Goal: Check status: Check status

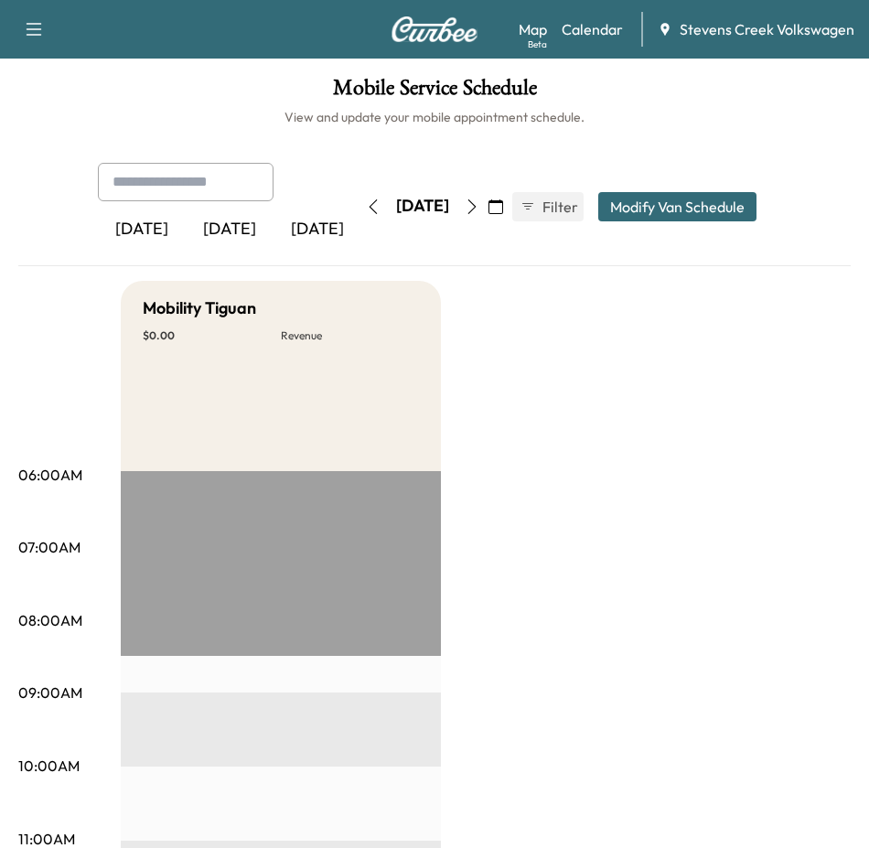
click at [480, 205] on icon "button" at bounding box center [472, 206] width 15 height 15
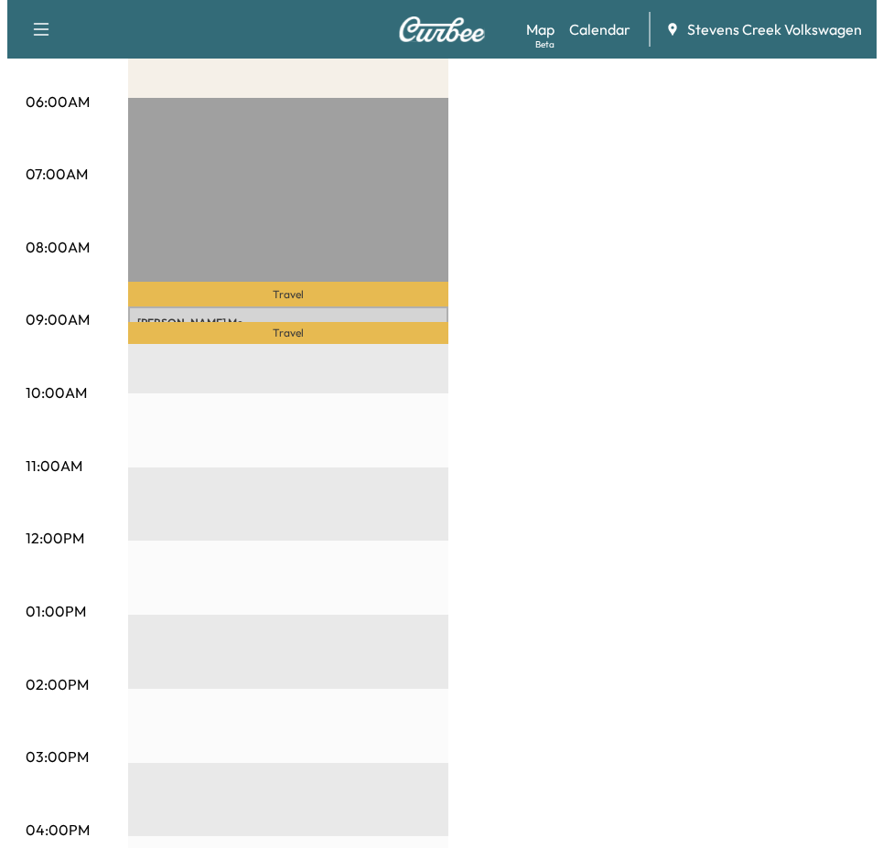
scroll to position [366, 0]
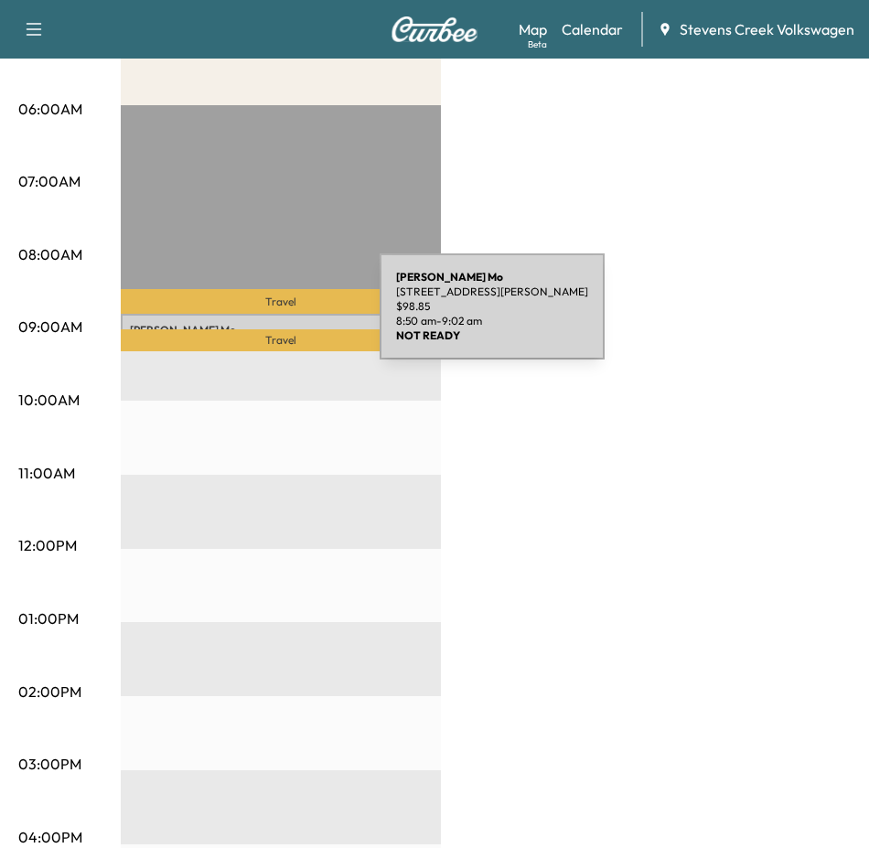
click at [243, 318] on div "[PERSON_NAME] Mo [STREET_ADDRESS][PERSON_NAME] $ 98.85 8:50 am - 9:02 am" at bounding box center [281, 323] width 320 height 18
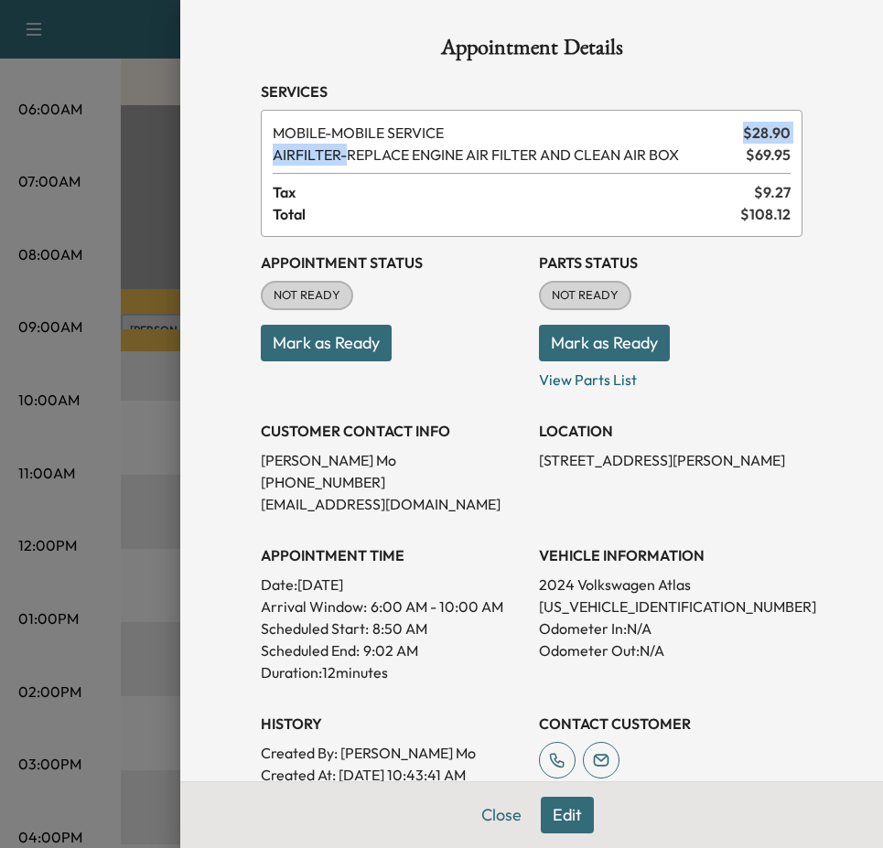
drag, startPoint x: 332, startPoint y: 163, endPoint x: 637, endPoint y: 135, distance: 306.1
click at [637, 135] on div "MOBILE - MOBILE SERVICE $ 28.90 AIRFILTER - REPLACE ENGINE AIR FILTER AND CLEAN…" at bounding box center [532, 173] width 542 height 127
click at [482, 167] on div "MOBILE - MOBILE SERVICE $ 28.90 AIRFILTER - REPLACE ENGINE AIR FILTER AND CLEAN…" at bounding box center [532, 173] width 542 height 127
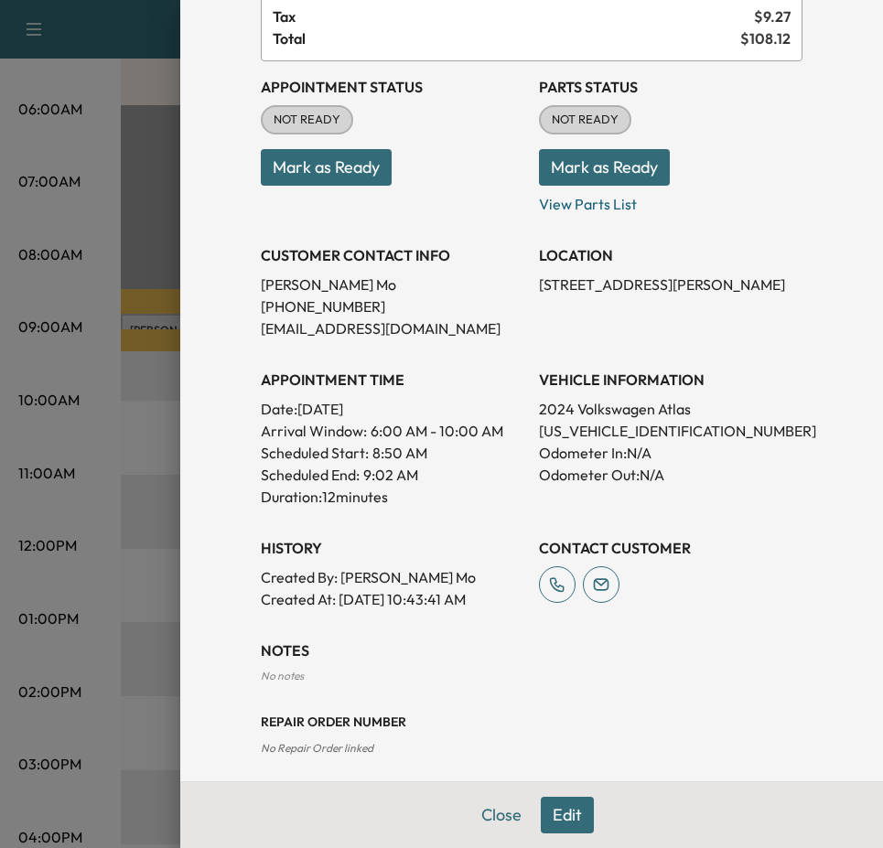
scroll to position [183, 0]
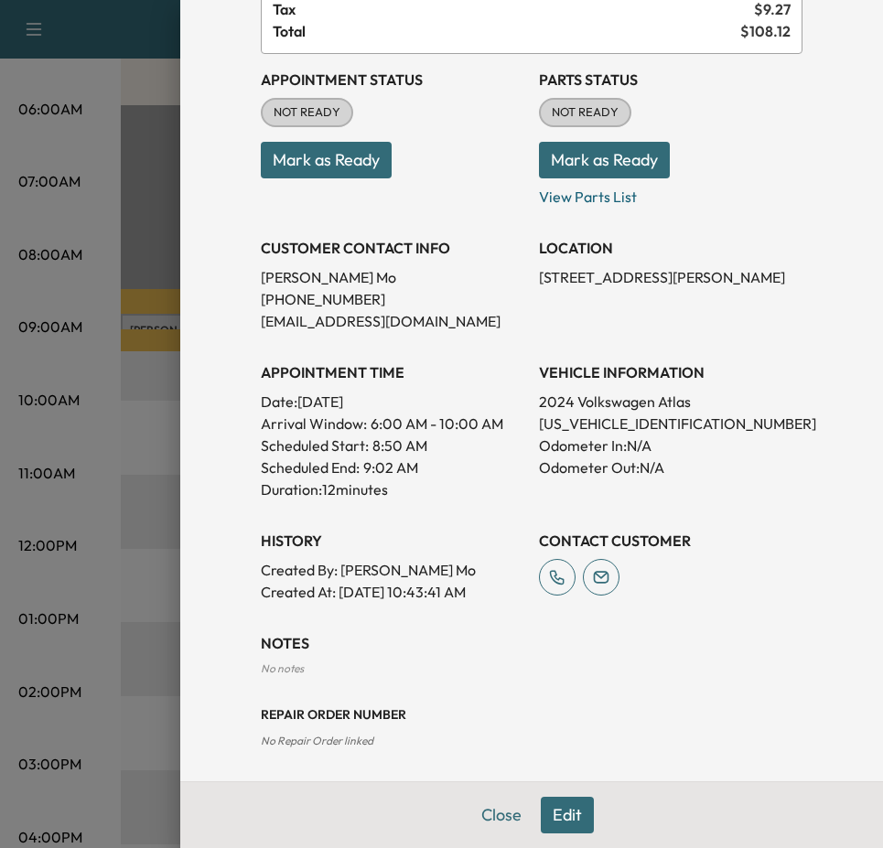
drag, startPoint x: 354, startPoint y: 424, endPoint x: 513, endPoint y: 419, distance: 159.3
click at [513, 419] on div "Appointment Status NOT READY Mark as Ready Parts Status NOT READY Mark as Ready…" at bounding box center [532, 328] width 542 height 549
click at [450, 427] on span "6:00 AM - 10:00 AM" at bounding box center [437, 424] width 133 height 22
drag, startPoint x: 355, startPoint y: 444, endPoint x: 405, endPoint y: 445, distance: 50.3
click at [405, 445] on div "Scheduled Start: 8:50 AM" at bounding box center [393, 446] width 264 height 22
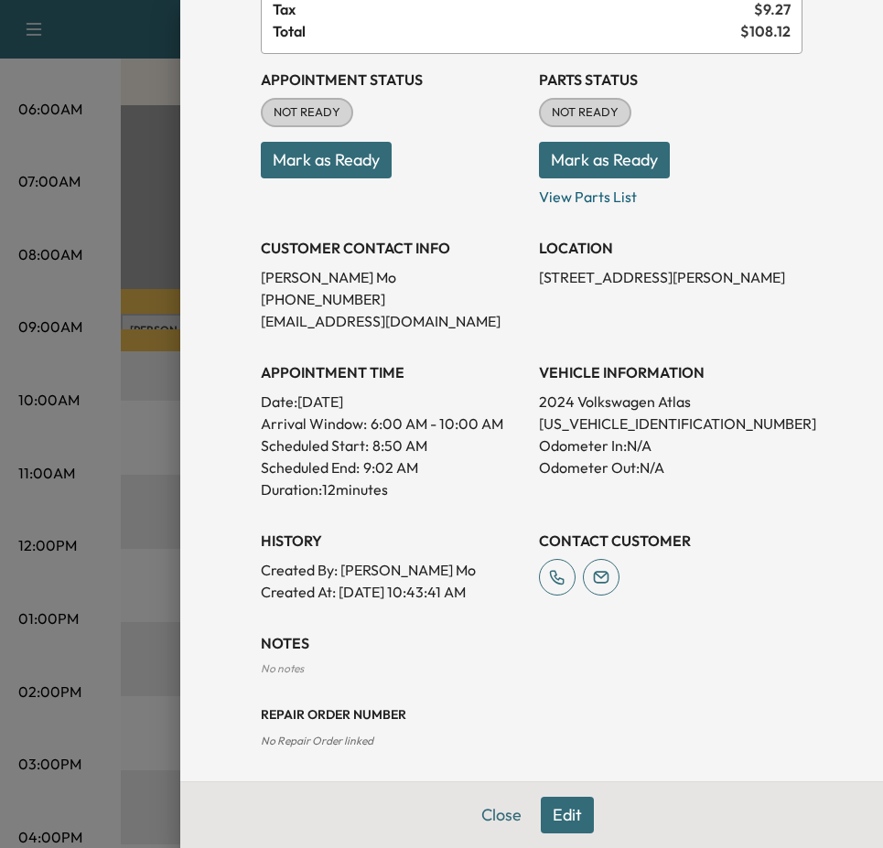
click at [216, 436] on div "Appointment Details Services MOBILE - MOBILE SERVICE $ 28.90 AIRFILTER - REPLAC…" at bounding box center [531, 424] width 703 height 848
drag, startPoint x: 285, startPoint y: 448, endPoint x: 460, endPoint y: 441, distance: 175.9
click at [460, 441] on div "Scheduled Start: 8:50 AM" at bounding box center [393, 446] width 264 height 22
